Goal: Task Accomplishment & Management: Manage account settings

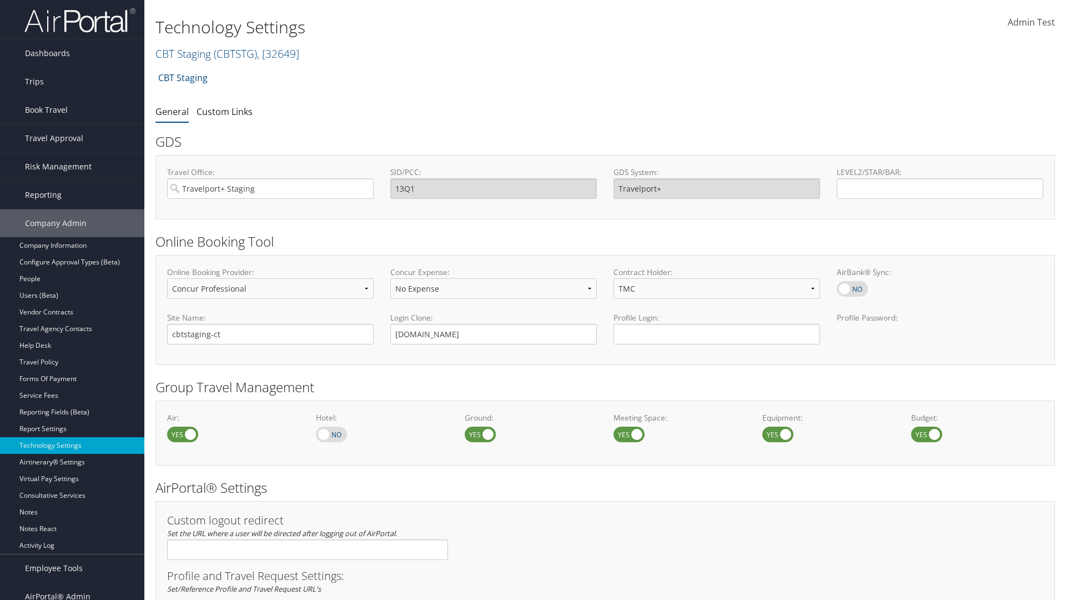
select select "4"
click at [183, 53] on link "CBT Staging ( CBTSTG ) , [ 32649 ]" at bounding box center [227, 53] width 144 height 15
click at [229, 74] on input "search" at bounding box center [229, 74] width 146 height 21
type input "CBTSTG"
select select "2"
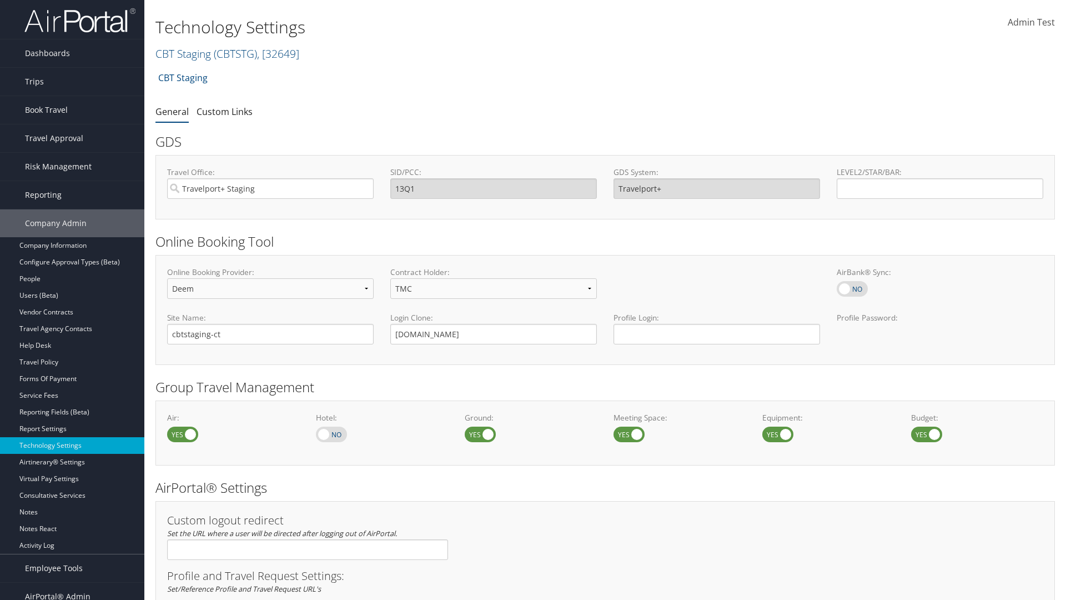
click at [72, 110] on link "Book Travel" at bounding box center [72, 110] width 144 height 28
click at [0, 0] on link "Book/Manage Online Trips" at bounding box center [0, 0] width 0 height 0
